Goal: Transaction & Acquisition: Book appointment/travel/reservation

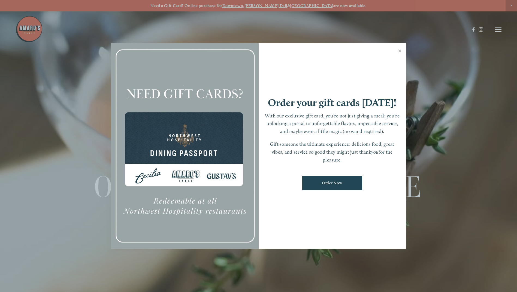
click at [399, 50] on link "Close" at bounding box center [399, 51] width 11 height 15
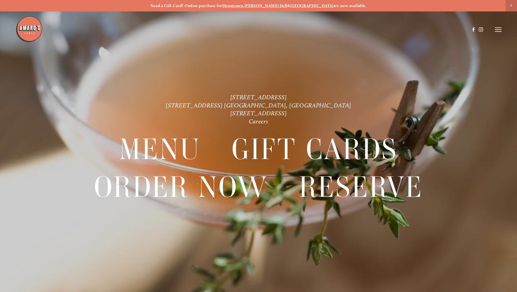
click at [268, 5] on strong "[PERSON_NAME] Dell" at bounding box center [265, 5] width 43 height 5
click at [497, 26] on header "Menu Order Now Visit Gallery 0" at bounding box center [258, 29] width 485 height 59
click at [497, 28] on line at bounding box center [497, 28] width 7 height 0
click at [420, 29] on span "Visit" at bounding box center [424, 29] width 9 height 5
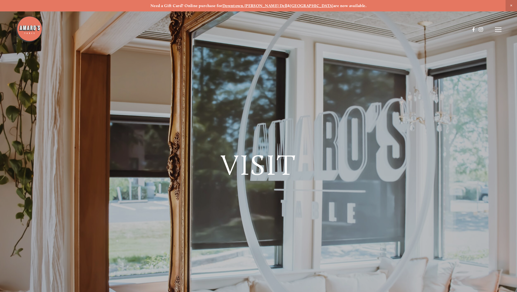
click at [499, 35] on header "Menu Order Now Visit Gallery 0" at bounding box center [258, 29] width 485 height 59
click at [500, 32] on header "Menu Order Now Visit Gallery 0" at bounding box center [258, 29] width 485 height 59
click at [499, 24] on header "Menu Order Now Visit Gallery 0" at bounding box center [258, 29] width 485 height 59
click at [498, 26] on header "Menu Order Now Visit Gallery 0" at bounding box center [258, 29] width 485 height 59
click at [498, 28] on line at bounding box center [497, 28] width 7 height 0
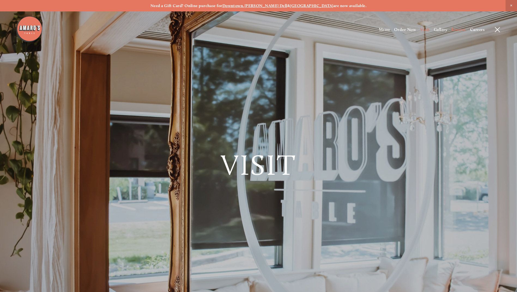
click at [459, 29] on span "Reserve" at bounding box center [458, 29] width 14 height 5
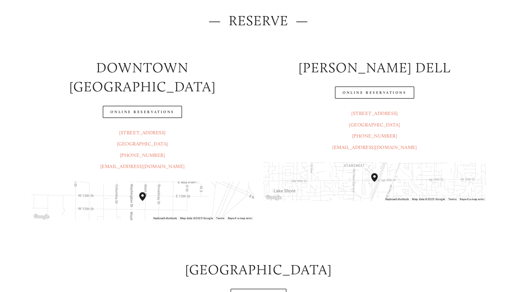
scroll to position [109, 0]
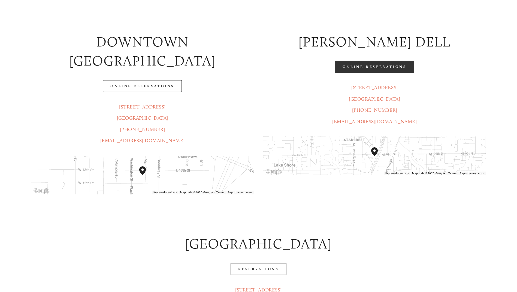
click at [380, 66] on link "Online Reservations" at bounding box center [374, 67] width 79 height 12
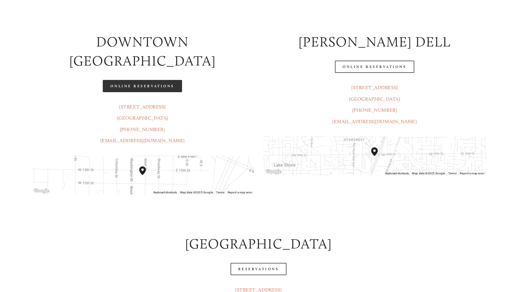
click at [151, 80] on link "Online Reservations" at bounding box center [142, 86] width 79 height 12
